Goal: Information Seeking & Learning: Check status

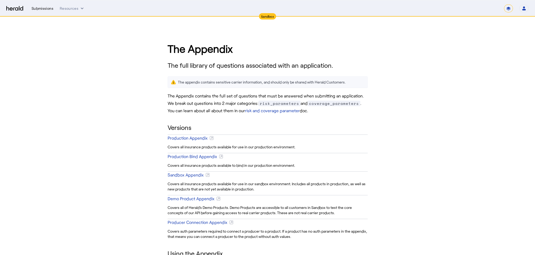
click at [38, 10] on div "Submissions" at bounding box center [43, 8] width 22 height 5
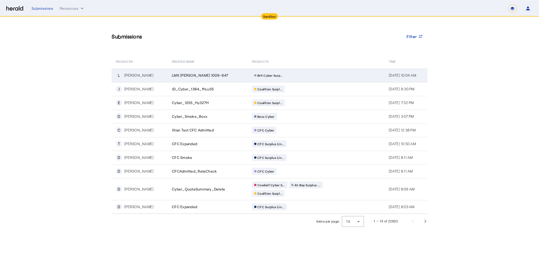
click at [137, 72] on td "L Lisa Kutil" at bounding box center [140, 75] width 56 height 14
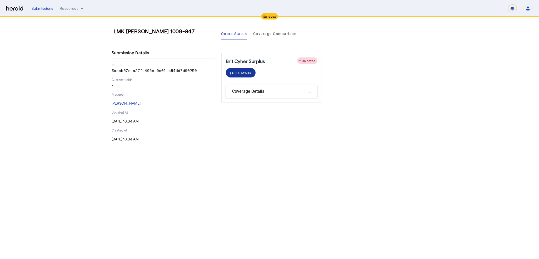
click at [241, 71] on div "Full Details" at bounding box center [240, 73] width 21 height 6
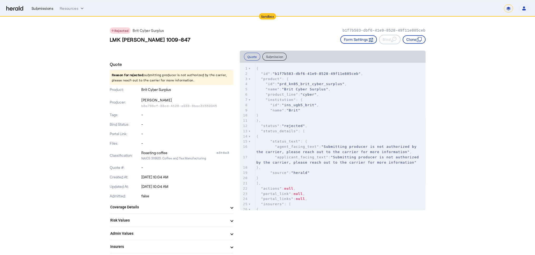
click at [37, 10] on div "Submissions" at bounding box center [43, 8] width 22 height 5
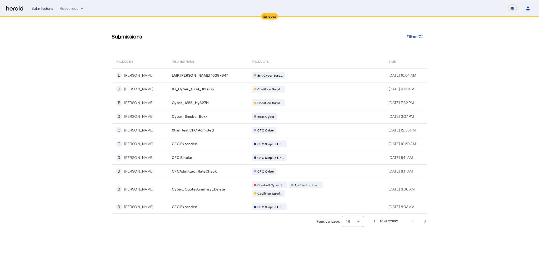
click at [41, 10] on div "Submissions" at bounding box center [43, 8] width 22 height 5
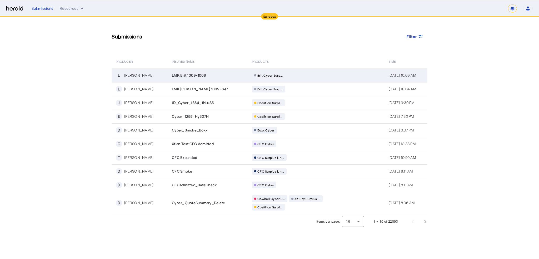
click at [139, 75] on div "[PERSON_NAME]" at bounding box center [138, 75] width 29 height 5
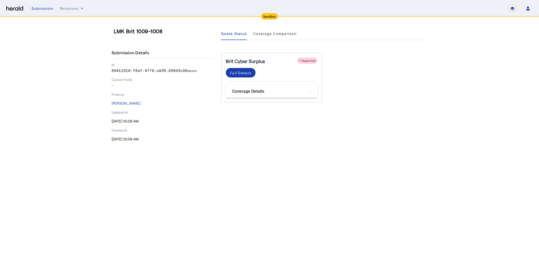
click at [239, 76] on span at bounding box center [241, 72] width 30 height 13
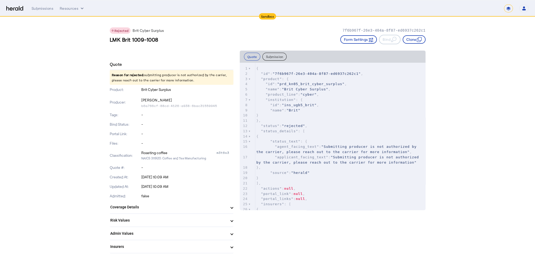
drag, startPoint x: 146, startPoint y: 75, endPoint x: 192, endPoint y: 81, distance: 45.7
click at [195, 84] on p "Reason for rejected: submitting producer is not authorized by the carrier, plea…" at bounding box center [172, 77] width 124 height 15
copy p "submitting producer is not authorized by the carrier, please reach out to the c…"
drag, startPoint x: 277, startPoint y: 72, endPoint x: 355, endPoint y: 73, distance: 78.2
click at [355, 73] on span ""7f6b967f-26e3-404a-8f87-ed6937c262c1"" at bounding box center [317, 74] width 88 height 4
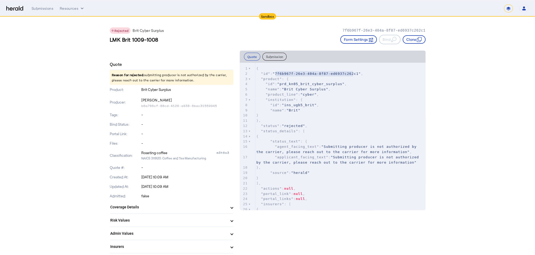
type textarea "**********"
